Goal: Task Accomplishment & Management: Use online tool/utility

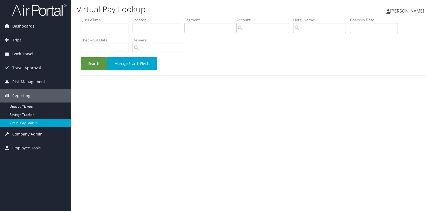
click at [215, 77] on div "QueueTime Locator Segment Account Traveler Hotel Name Check-in Date Check-out D…" at bounding box center [252, 49] width 353 height 64
click at [121, 14] on h1 "Virtual Pay Lookup" at bounding box center [193, 9] width 235 height 11
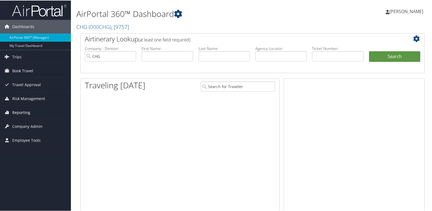
click at [22, 114] on span "Reporting" at bounding box center [21, 112] width 18 height 14
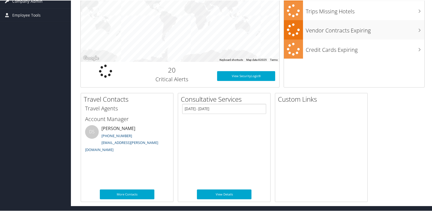
scroll to position [55, 0]
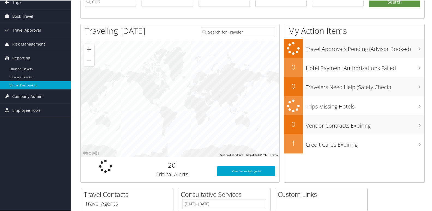
click at [27, 85] on link "Virtual Pay Lookup" at bounding box center [35, 85] width 71 height 8
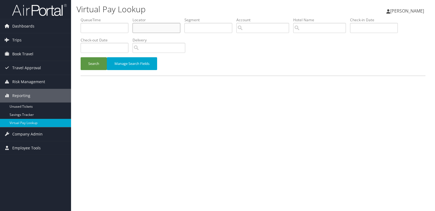
click at [144, 28] on input "text" at bounding box center [156, 28] width 48 height 10
click at [150, 31] on input "text" at bounding box center [156, 28] width 48 height 10
paste input "YCTHWA"
type input "YCTHWA"
click at [87, 64] on button "Search" at bounding box center [94, 63] width 26 height 13
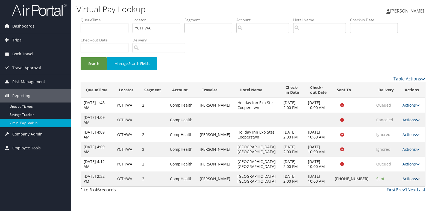
click at [407, 180] on link "Actions" at bounding box center [410, 178] width 17 height 5
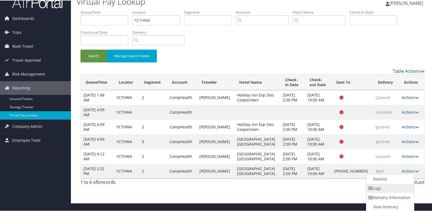
click at [386, 190] on link "Logs" at bounding box center [390, 187] width 47 height 9
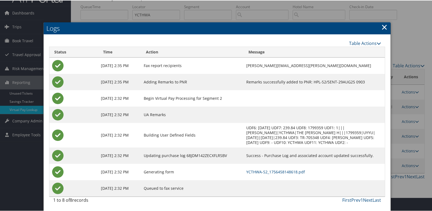
scroll to position [14, 0]
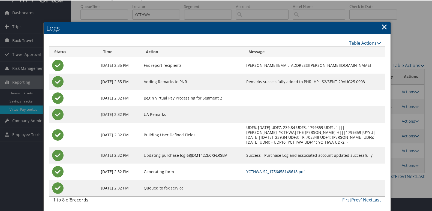
click at [261, 171] on link "YCTHWA-S2_1756458148618.pdf" at bounding box center [275, 171] width 59 height 5
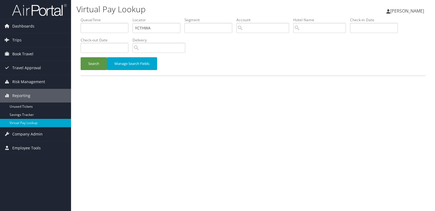
click at [82, 17] on ul "QueueTime Locator YCTHWA Segment Account Traveler Hotel Name Check-in Date Chec…" at bounding box center [253, 17] width 344 height 0
type input "SLZYGF"
click at [81, 57] on button "Search" at bounding box center [94, 63] width 26 height 13
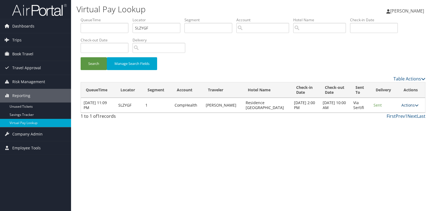
click at [411, 107] on link "Actions" at bounding box center [409, 105] width 17 height 5
click at [397, 126] on link "Logs" at bounding box center [398, 122] width 34 height 9
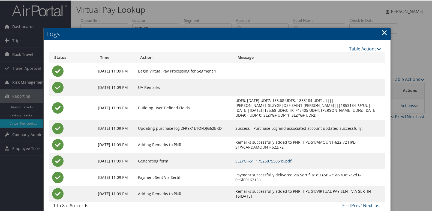
click at [284, 160] on link "SLZYGF-S1_1752687550549.pdf" at bounding box center [264, 160] width 56 height 5
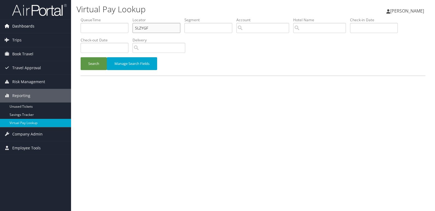
drag, startPoint x: 104, startPoint y: 29, endPoint x: 38, endPoint y: 26, distance: 66.2
click at [41, 27] on div "Dashboards AirPortal 360™ (Manager) My Travel Dashboard Trips Airtinerary® Look…" at bounding box center [217, 105] width 435 height 211
paste input "EDNQRR"
type input "EDNQRR"
click at [81, 57] on button "Search" at bounding box center [94, 63] width 26 height 13
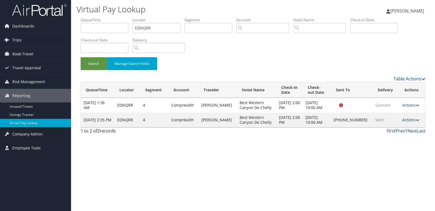
click at [408, 121] on link "Actions" at bounding box center [410, 119] width 17 height 5
click at [389, 135] on link "Logs" at bounding box center [392, 137] width 47 height 9
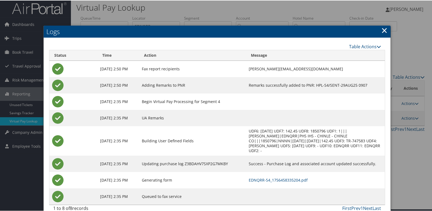
scroll to position [6, 0]
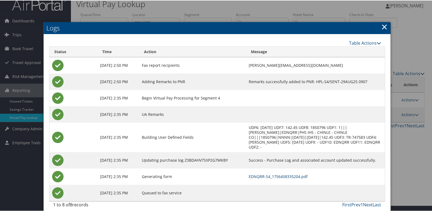
click at [262, 174] on link "EDNQRR-S4_1756458335204.pdf" at bounding box center [278, 176] width 59 height 5
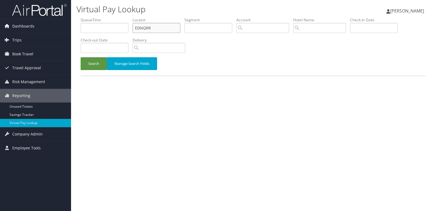
drag, startPoint x: 105, startPoint y: 33, endPoint x: 90, endPoint y: 35, distance: 14.7
click at [90, 17] on ul "QueueTime Locator EDNQRR Segment Account Traveler Hotel Name Check-in Date Chec…" at bounding box center [253, 17] width 344 height 0
paste input "GBQPOI"
type input "GBQPOI"
click at [81, 57] on button "Search" at bounding box center [94, 63] width 26 height 13
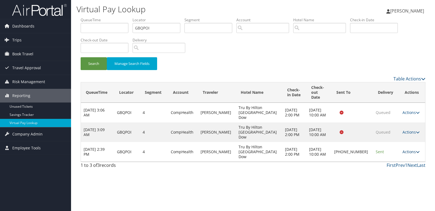
click at [406, 149] on link "Actions" at bounding box center [410, 151] width 17 height 5
drag, startPoint x: 406, startPoint y: 137, endPoint x: 379, endPoint y: 153, distance: 31.9
click at [379, 153] on link "Logs" at bounding box center [392, 154] width 47 height 9
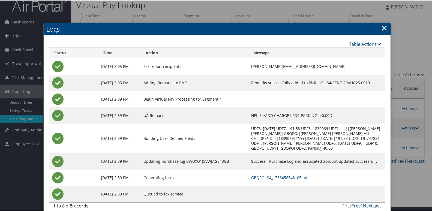
scroll to position [6, 0]
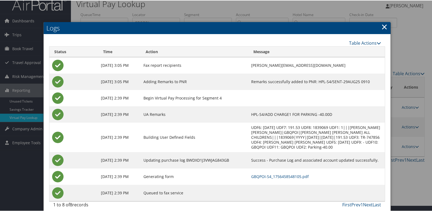
click at [260, 174] on td "GBQPOI-S4_1756458548105.pdf" at bounding box center [317, 176] width 136 height 16
click at [262, 174] on link "GBQPOI-S4_1756458548105.pdf" at bounding box center [280, 176] width 58 height 5
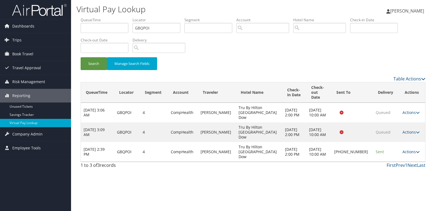
click at [406, 149] on link "Actions" at bounding box center [410, 151] width 17 height 5
click at [388, 161] on link "Delivery Information" at bounding box center [392, 163] width 47 height 9
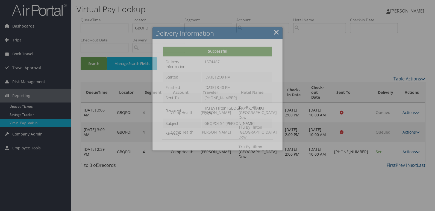
click at [343, 152] on div at bounding box center [217, 105] width 435 height 211
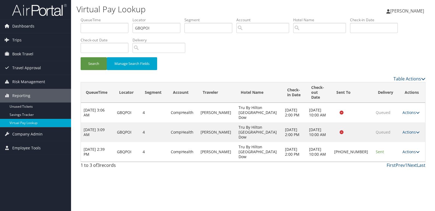
click at [412, 149] on link "Actions" at bounding box center [410, 151] width 17 height 5
drag, startPoint x: 389, startPoint y: 153, endPoint x: 359, endPoint y: 144, distance: 31.5
click at [388, 153] on link "Logs" at bounding box center [392, 154] width 47 height 9
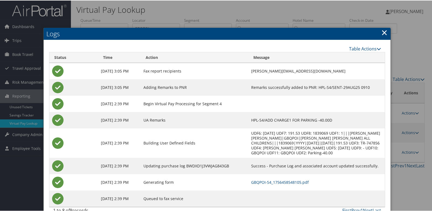
click at [275, 174] on td "GBQPOI-S4_1756458548105.pdf" at bounding box center [317, 182] width 136 height 16
click at [285, 179] on link "GBQPOI-S4_1756458548105.pdf" at bounding box center [280, 181] width 58 height 5
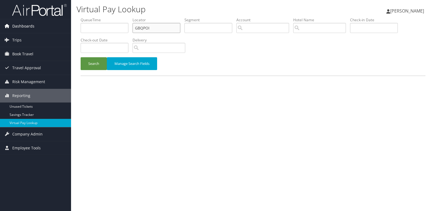
click at [62, 29] on div "Dashboards AirPortal 360™ (Manager) My Travel Dashboard Trips Airtinerary® Look…" at bounding box center [217, 105] width 435 height 211
paste input "QJKEZC"
type input "QJKEZC"
drag, startPoint x: 91, startPoint y: 64, endPoint x: 90, endPoint y: 60, distance: 3.3
click at [90, 61] on button "Search" at bounding box center [94, 63] width 26 height 13
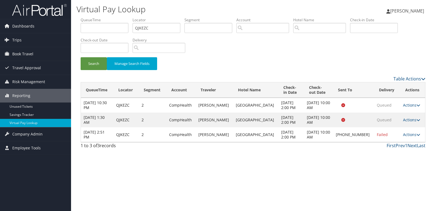
click at [411, 138] on td "Actions Resend Logs Delivery Information View Itinerary" at bounding box center [412, 134] width 25 height 15
click at [406, 135] on link "Actions" at bounding box center [411, 134] width 17 height 5
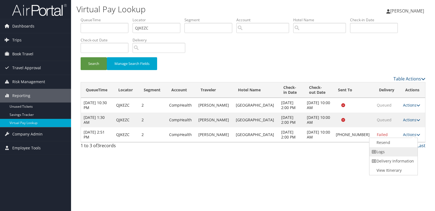
click at [386, 150] on link "Logs" at bounding box center [392, 151] width 47 height 9
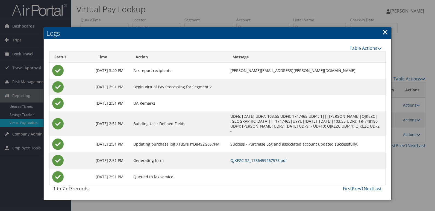
click at [287, 159] on link "QJKEZC-S2_1756459267575.pdf" at bounding box center [258, 160] width 57 height 5
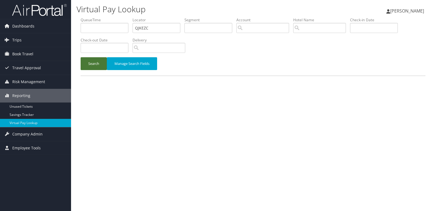
click at [90, 68] on button "Search" at bounding box center [94, 63] width 26 height 13
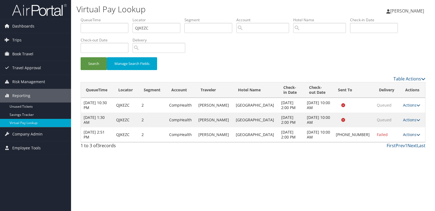
click at [405, 136] on link "Actions" at bounding box center [411, 134] width 17 height 5
click at [388, 144] on link "Resend" at bounding box center [392, 142] width 47 height 9
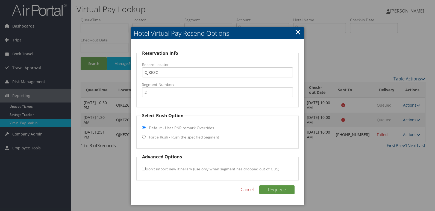
click at [188, 139] on label "Force Rush - Rush the specified Segment" at bounding box center [184, 137] width 70 height 5
click at [145, 139] on input "Force Rush - Rush the specified Segment" at bounding box center [144, 137] width 4 height 4
radio input "true"
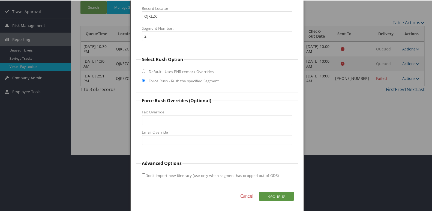
scroll to position [57, 0]
click at [181, 144] on input "Email Override" at bounding box center [217, 139] width 151 height 10
type input "f"
type input "[EMAIL_ADDRESS][DOMAIN_NAME]"
click at [259, 191] on button "Requeue" at bounding box center [276, 195] width 35 height 9
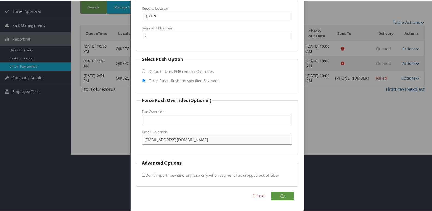
drag, startPoint x: 186, startPoint y: 141, endPoint x: 101, endPoint y: 142, distance: 84.4
click at [101, 142] on body "Menu Dashboards ► AirPortal 360™ (Manager) My Travel Dashboard Trips ► Airtiner…" at bounding box center [217, 48] width 435 height 211
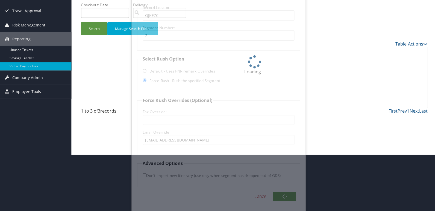
scroll to position [0, 0]
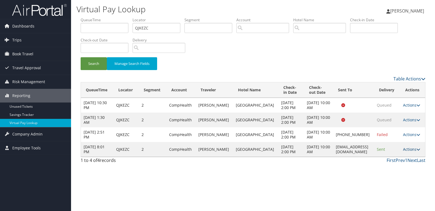
click at [414, 148] on link "Actions" at bounding box center [411, 149] width 17 height 5
click at [399, 170] on link "Logs" at bounding box center [400, 166] width 34 height 9
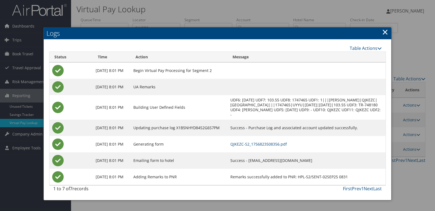
click at [282, 158] on td "Success - [EMAIL_ADDRESS][DOMAIN_NAME]" at bounding box center [306, 161] width 158 height 16
click at [275, 163] on td "Success - [EMAIL_ADDRESS][DOMAIN_NAME]" at bounding box center [306, 161] width 158 height 16
click at [279, 142] on link "QJKEZC-S2_1756823508356.pdf" at bounding box center [258, 144] width 57 height 5
